Goal: Task Accomplishment & Management: Use online tool/utility

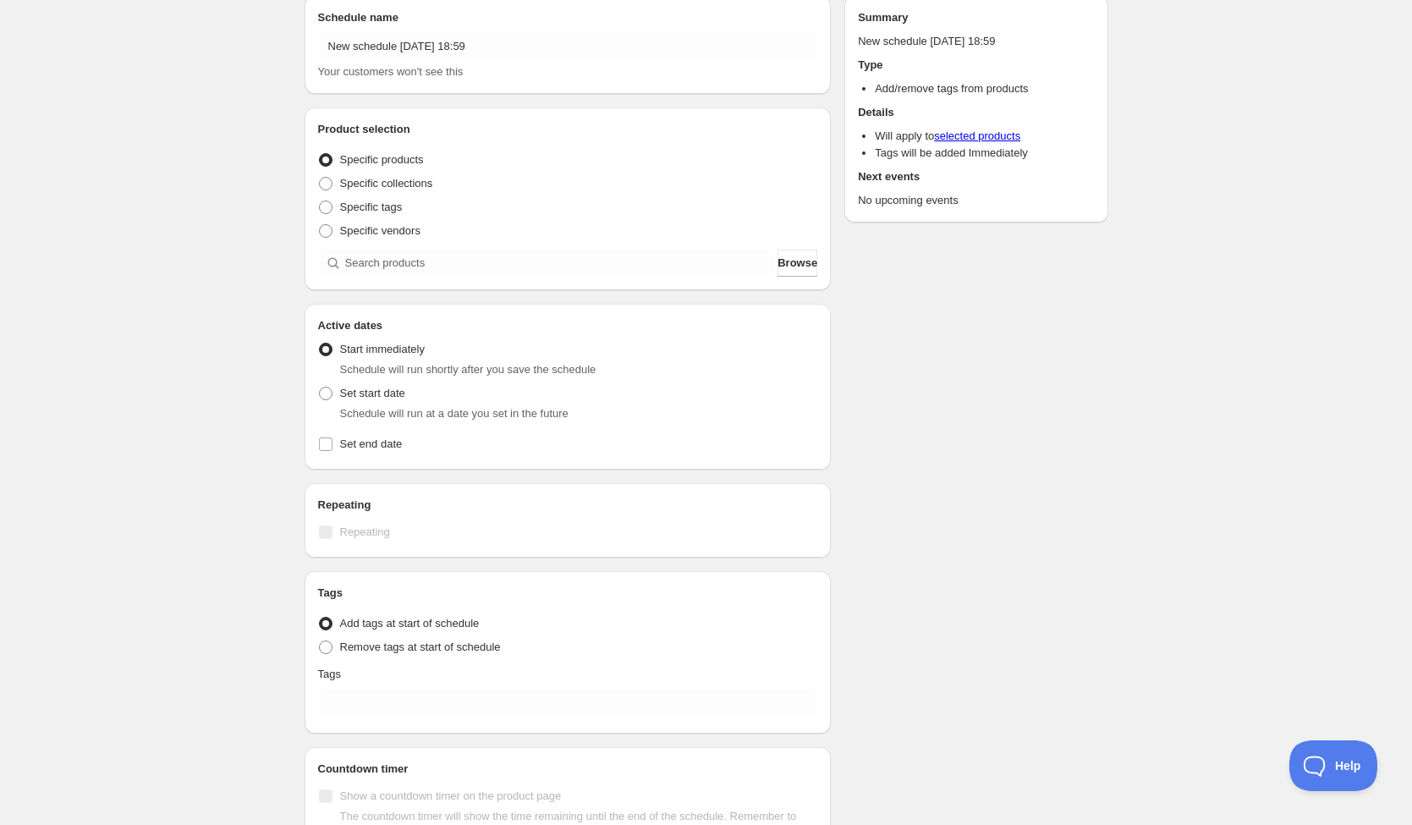
scroll to position [199, 0]
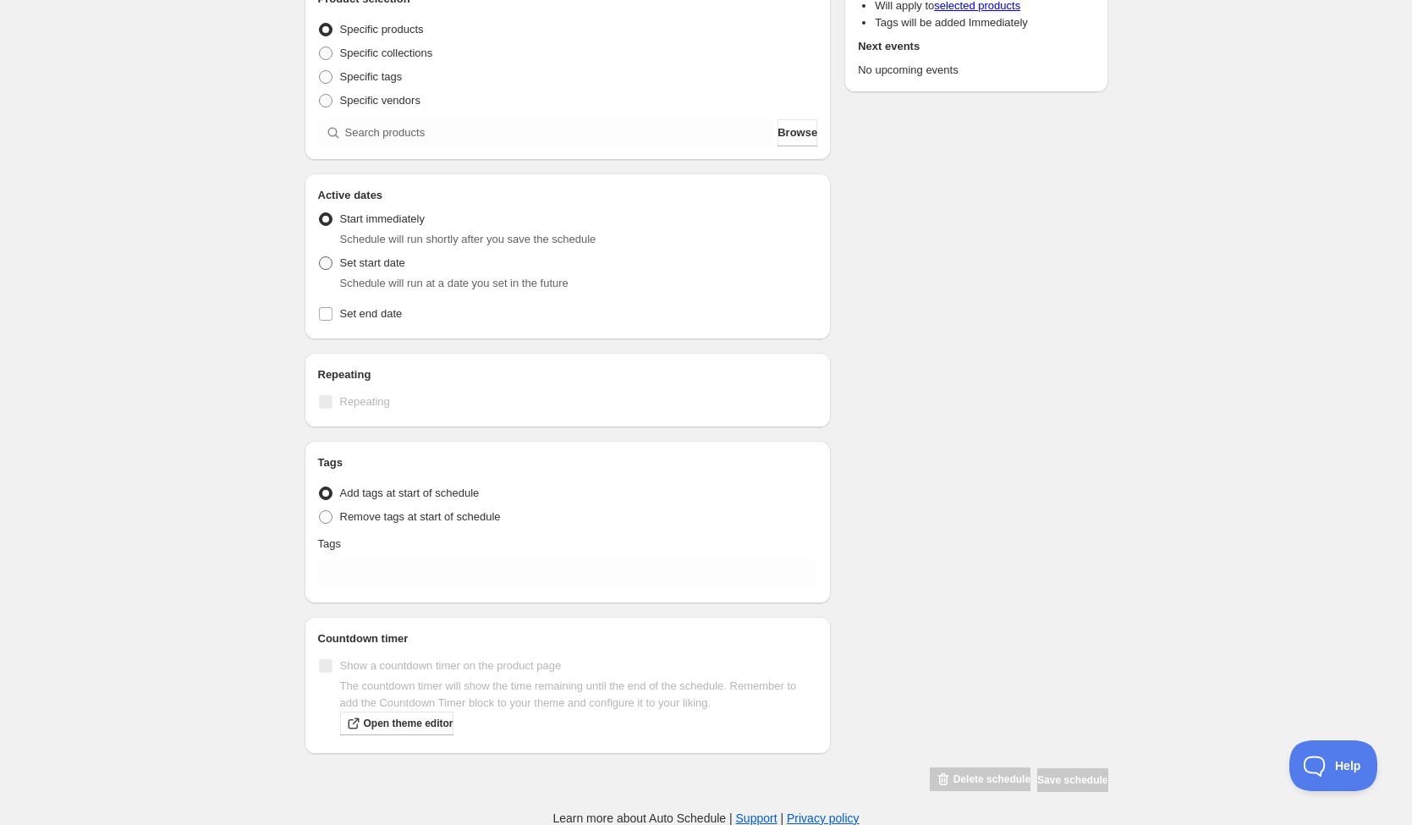
click at [397, 266] on span "Set start date" at bounding box center [372, 262] width 65 height 13
click at [320, 257] on input "Set start date" at bounding box center [319, 256] width 1 height 1
radio input "true"
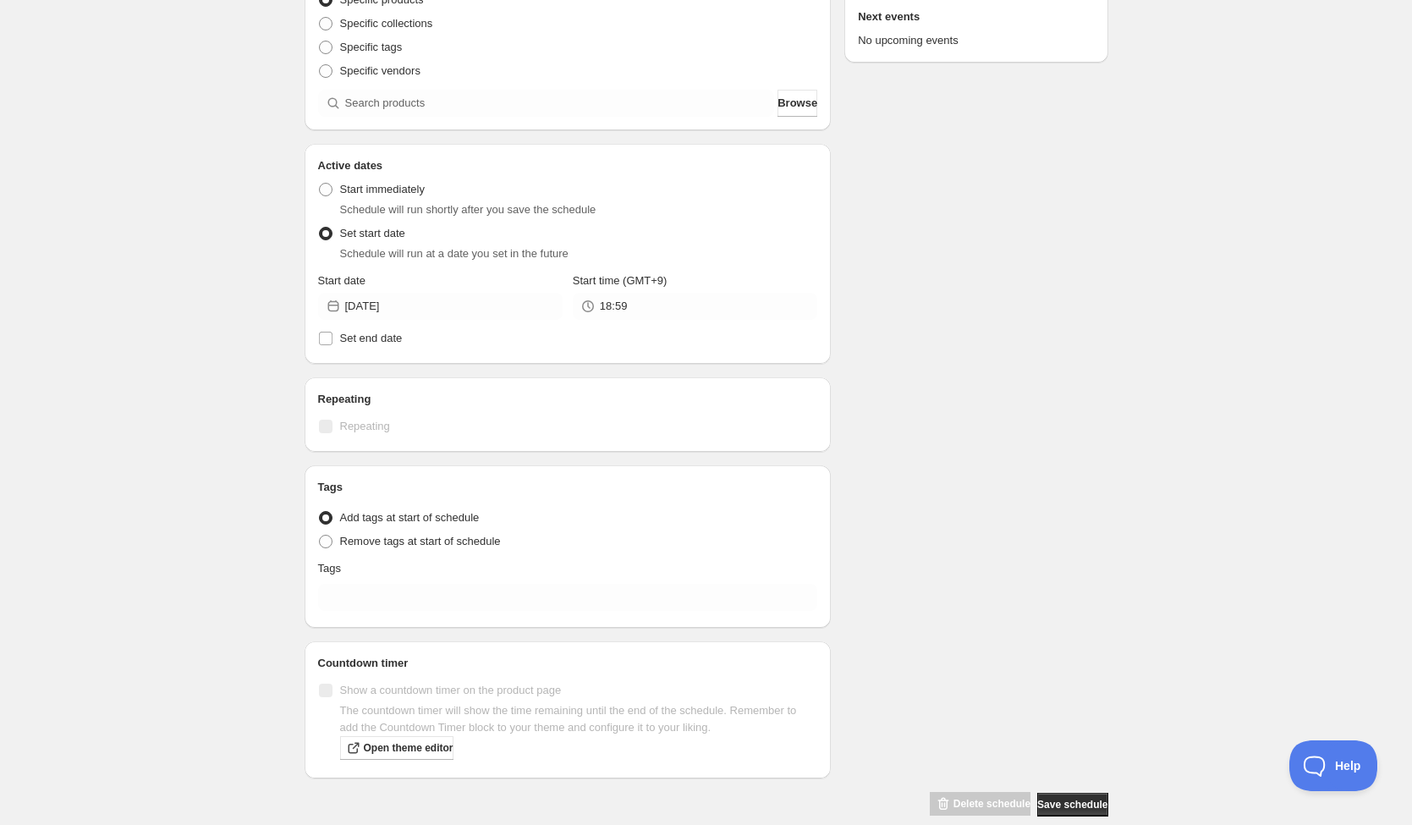
scroll to position [253, 0]
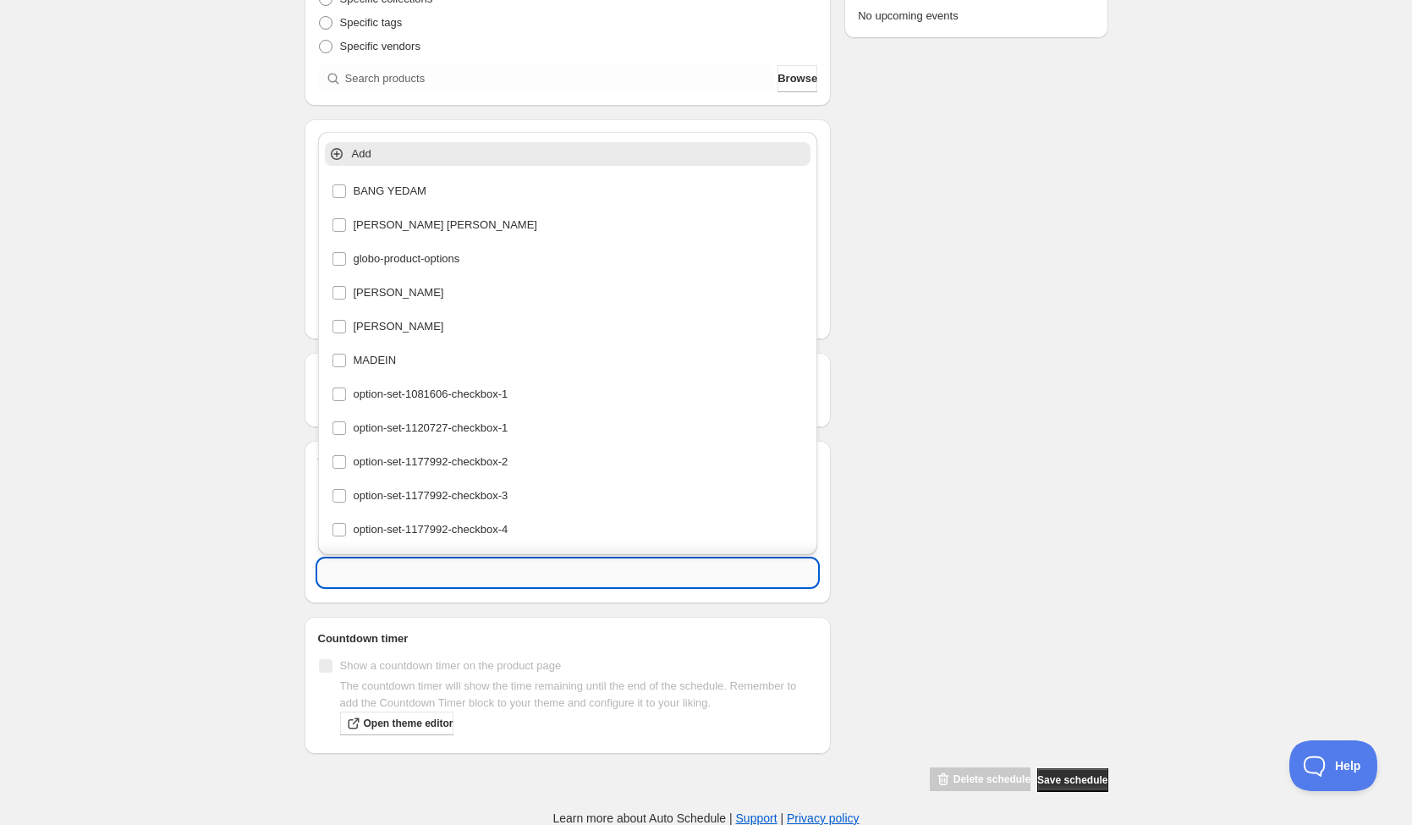
click at [448, 564] on input "text" at bounding box center [568, 572] width 500 height 27
type input "ㄴ"
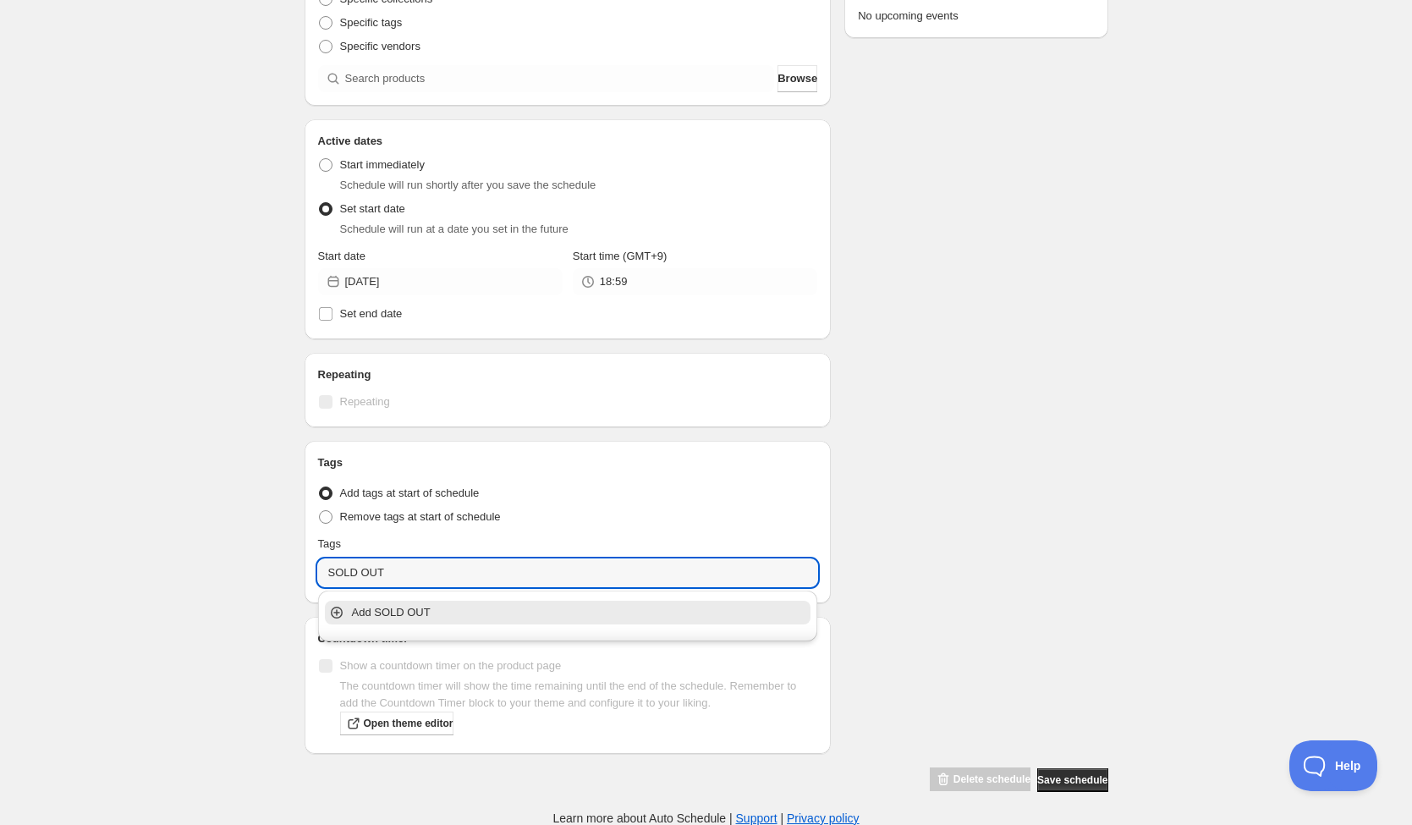
click at [443, 613] on p "Add SOLD OUT" at bounding box center [580, 612] width 456 height 17
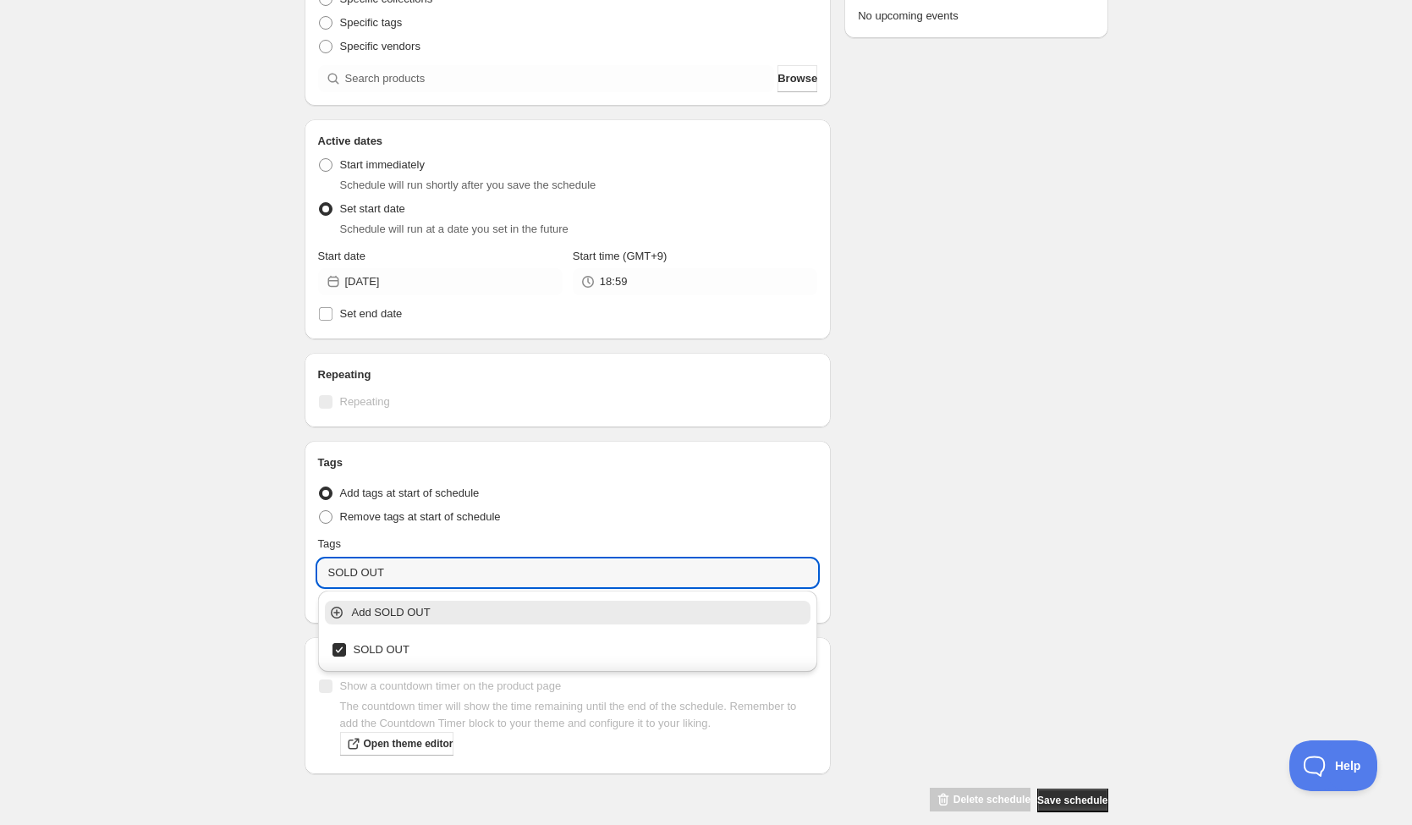
type input "SOLD OUT"
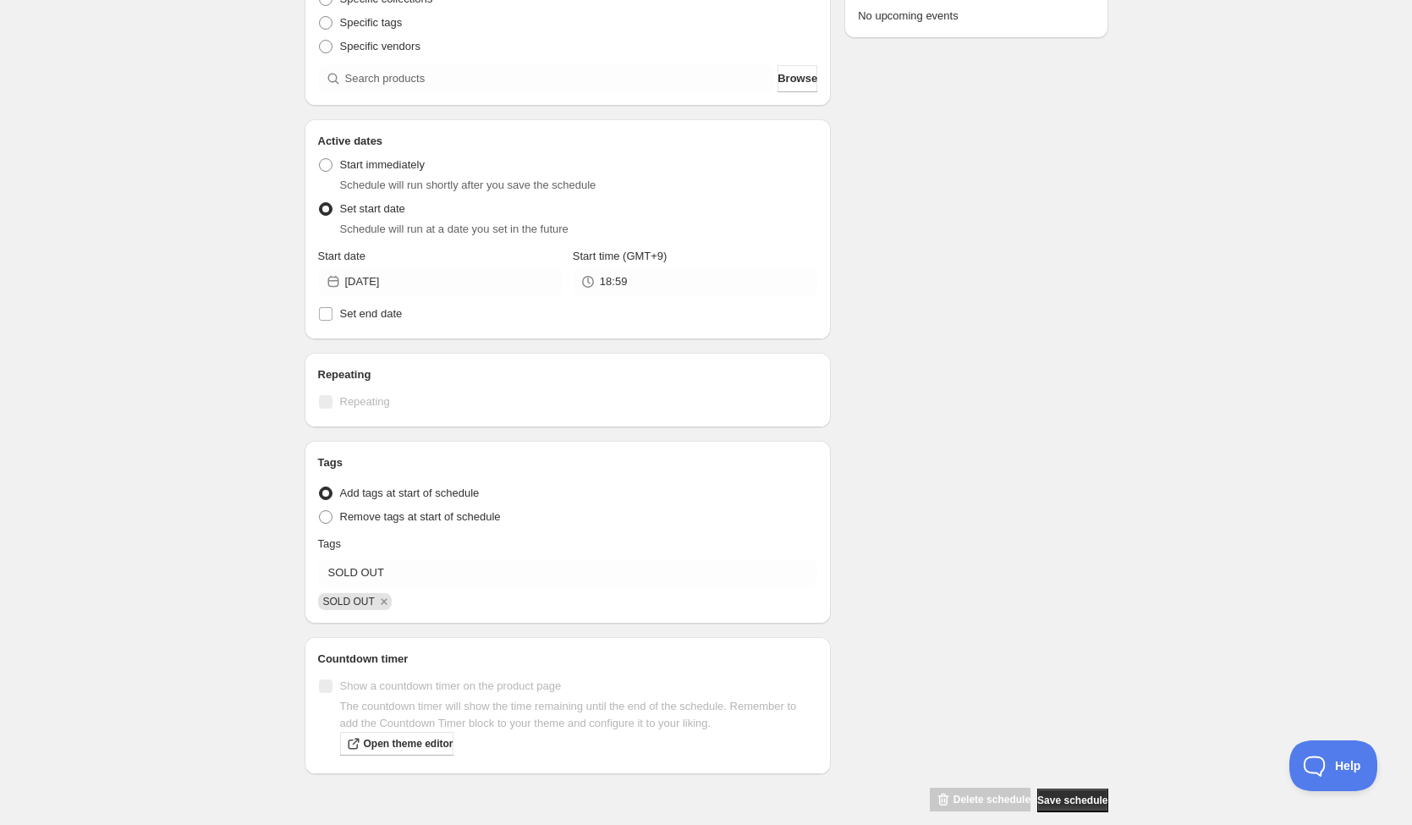
click at [1046, 534] on div "Schedule name New schedule [DATE] 18:59 Your customers won't see this Product s…" at bounding box center [699, 305] width 817 height 1015
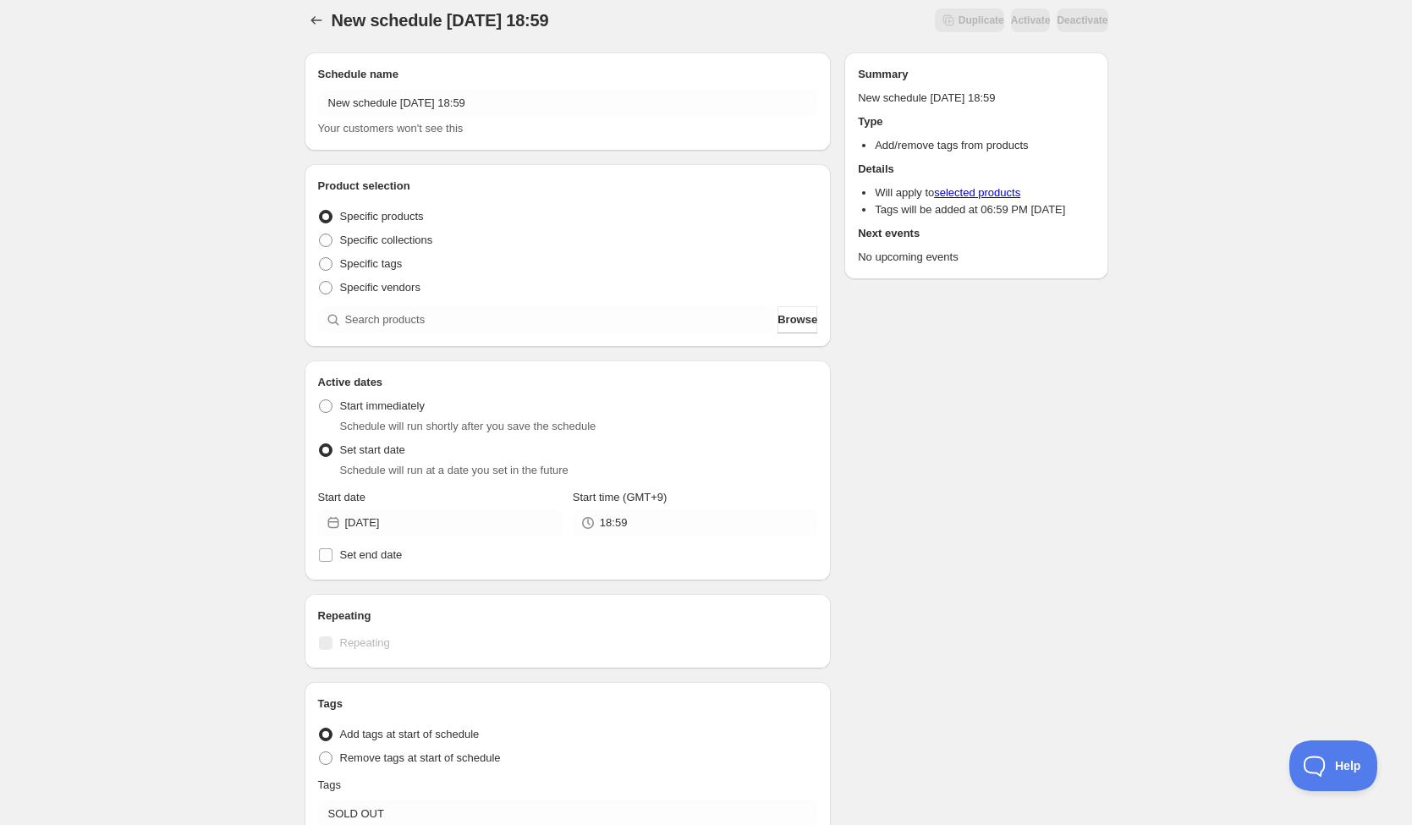
scroll to position [0, 0]
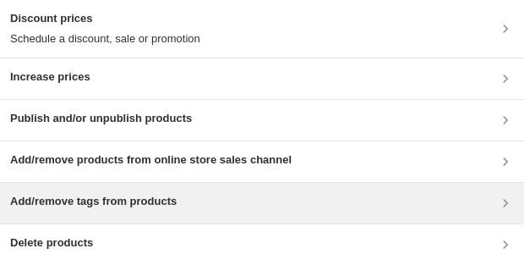
click at [156, 204] on h3 "Add/remove tags from products" at bounding box center [93, 201] width 167 height 17
